Goal: Task Accomplishment & Management: Manage account settings

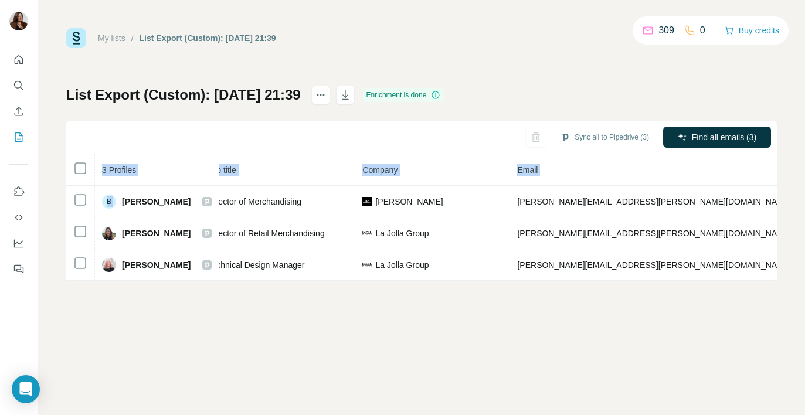
scroll to position [0, 284]
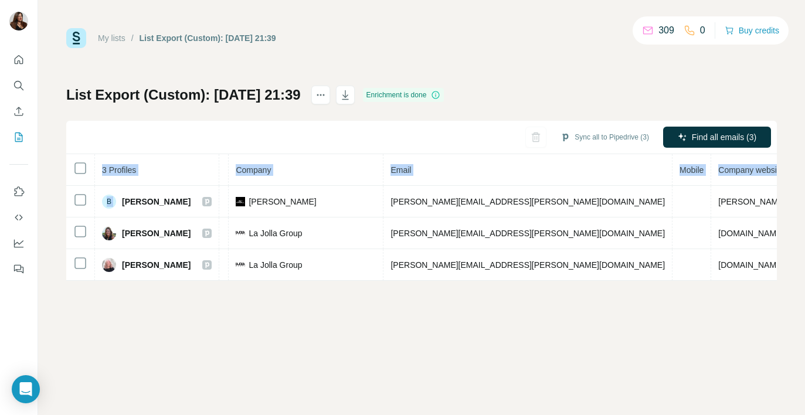
drag, startPoint x: 122, startPoint y: 200, endPoint x: 791, endPoint y: 281, distance: 674.1
click at [791, 281] on div "My lists / List Export (Custom): 17/09/2025 21:39 309 0 Buy credits List Export…" at bounding box center [421, 207] width 766 height 415
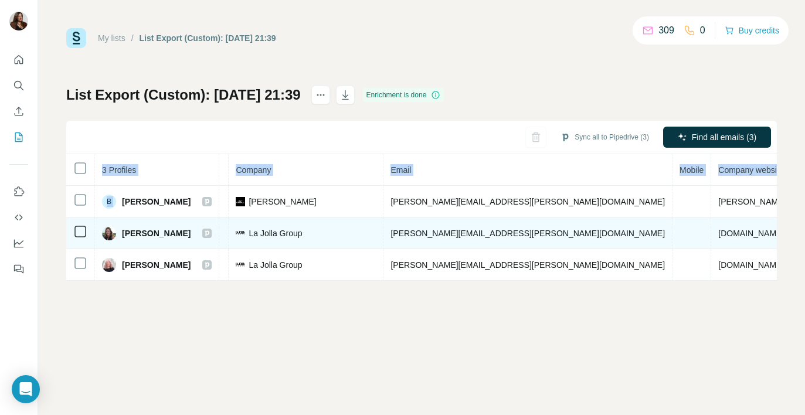
copy table "3 Profiles Status LinkedIn Job title Company Email Mobile Company website Landl…"
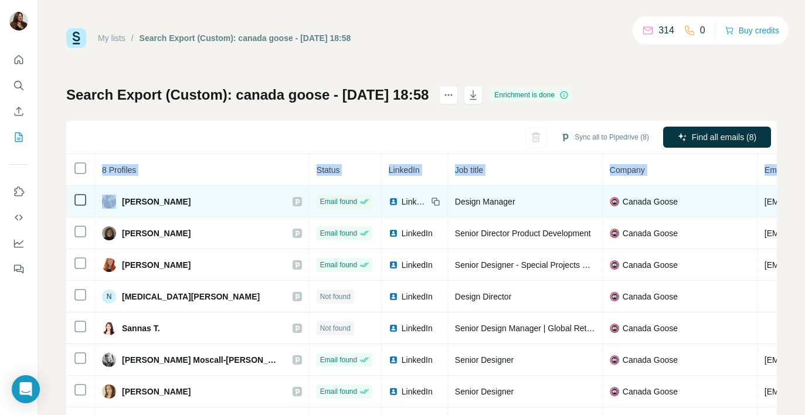
scroll to position [0, 305]
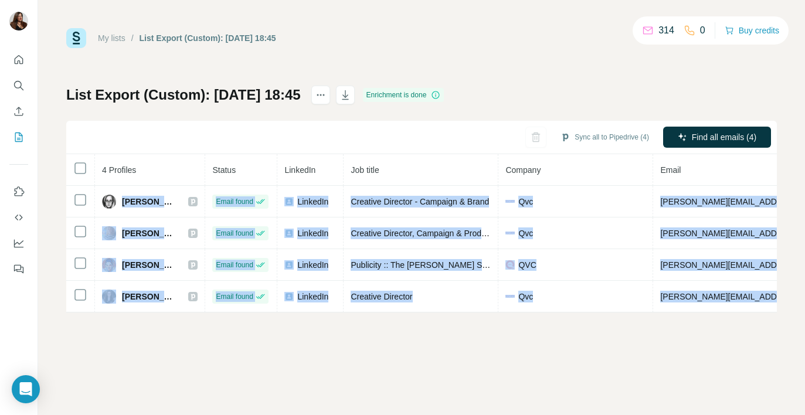
scroll to position [0, 217]
